Goal: Find specific page/section: Find specific page/section

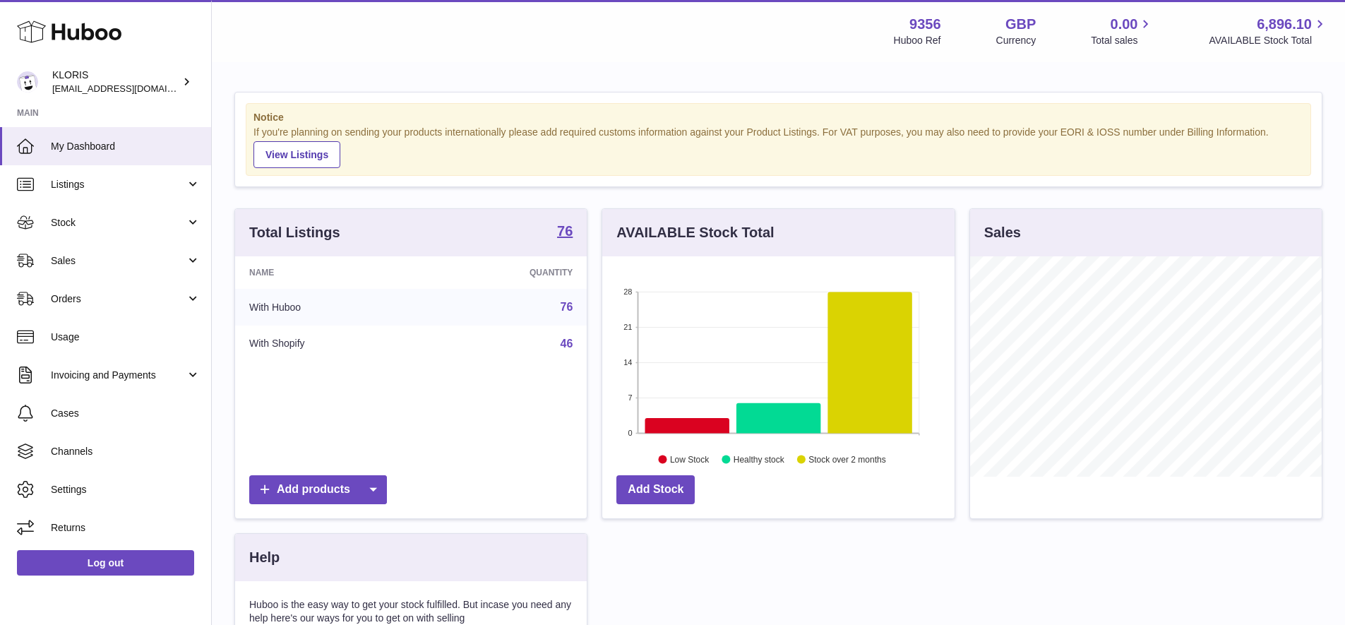
scroll to position [220, 352]
click at [65, 254] on span "Sales" at bounding box center [118, 260] width 135 height 13
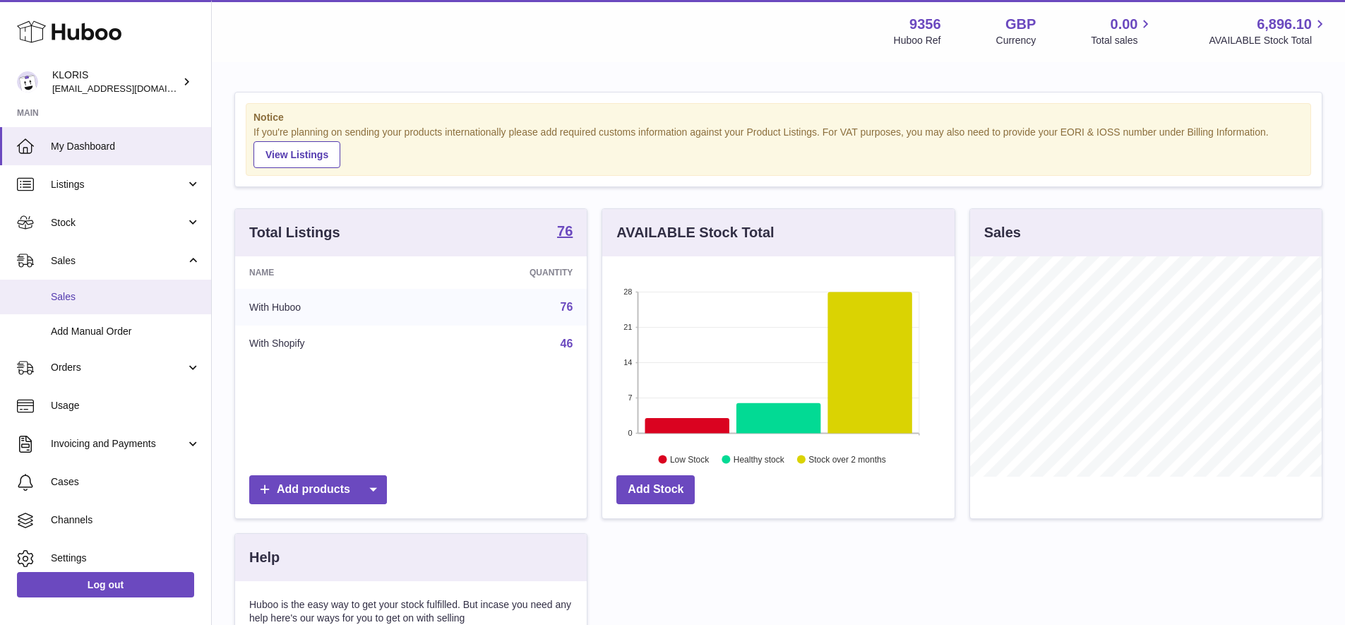
click at [70, 290] on span "Sales" at bounding box center [126, 296] width 150 height 13
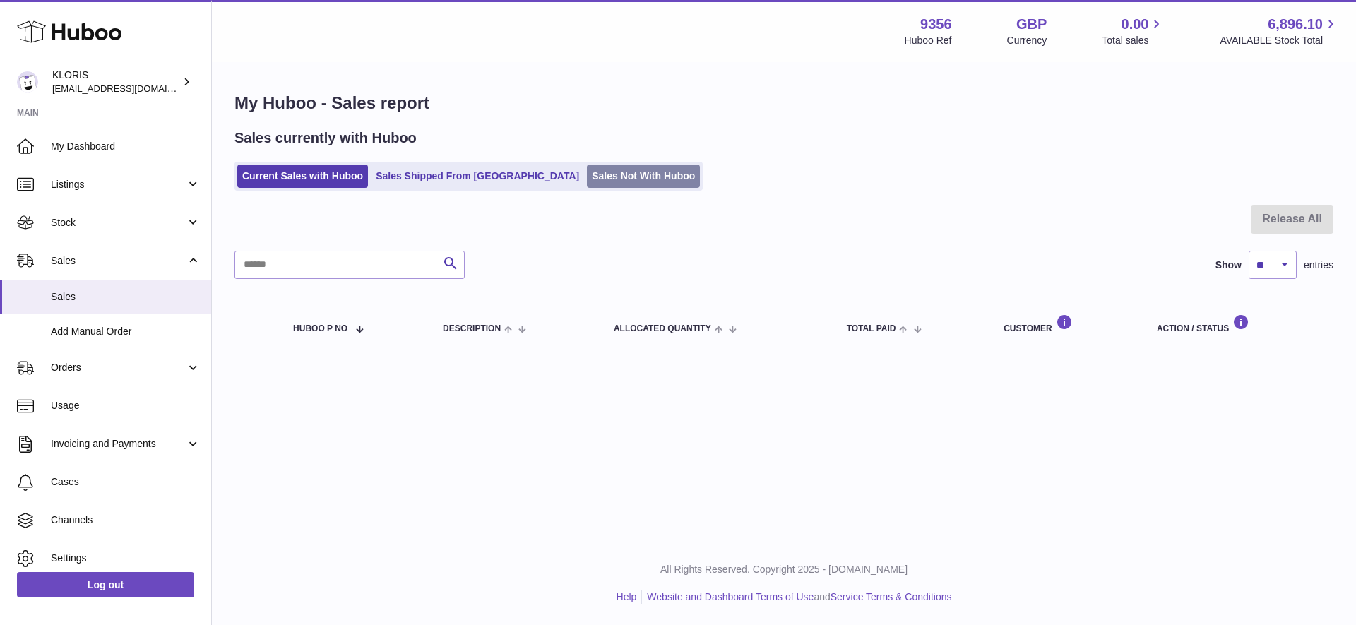
click at [587, 174] on link "Sales Not With Huboo" at bounding box center [643, 176] width 113 height 23
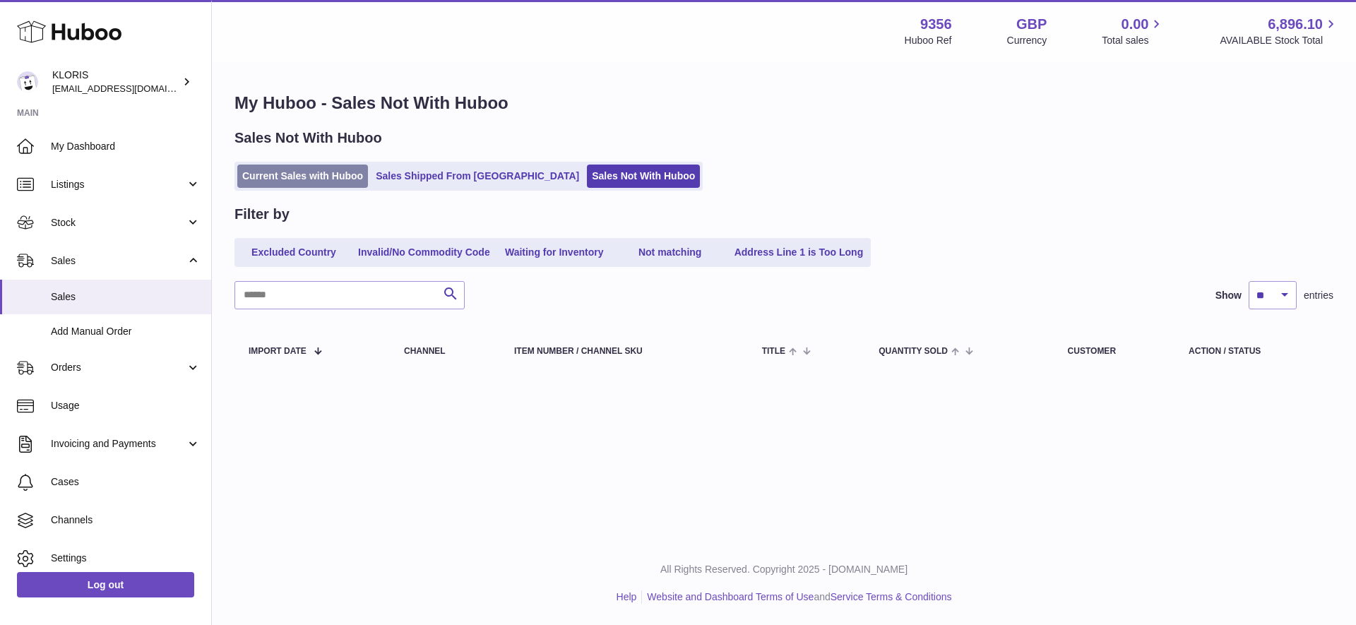
click at [291, 172] on link "Current Sales with Huboo" at bounding box center [302, 176] width 131 height 23
